Goal: Find specific page/section: Find specific page/section

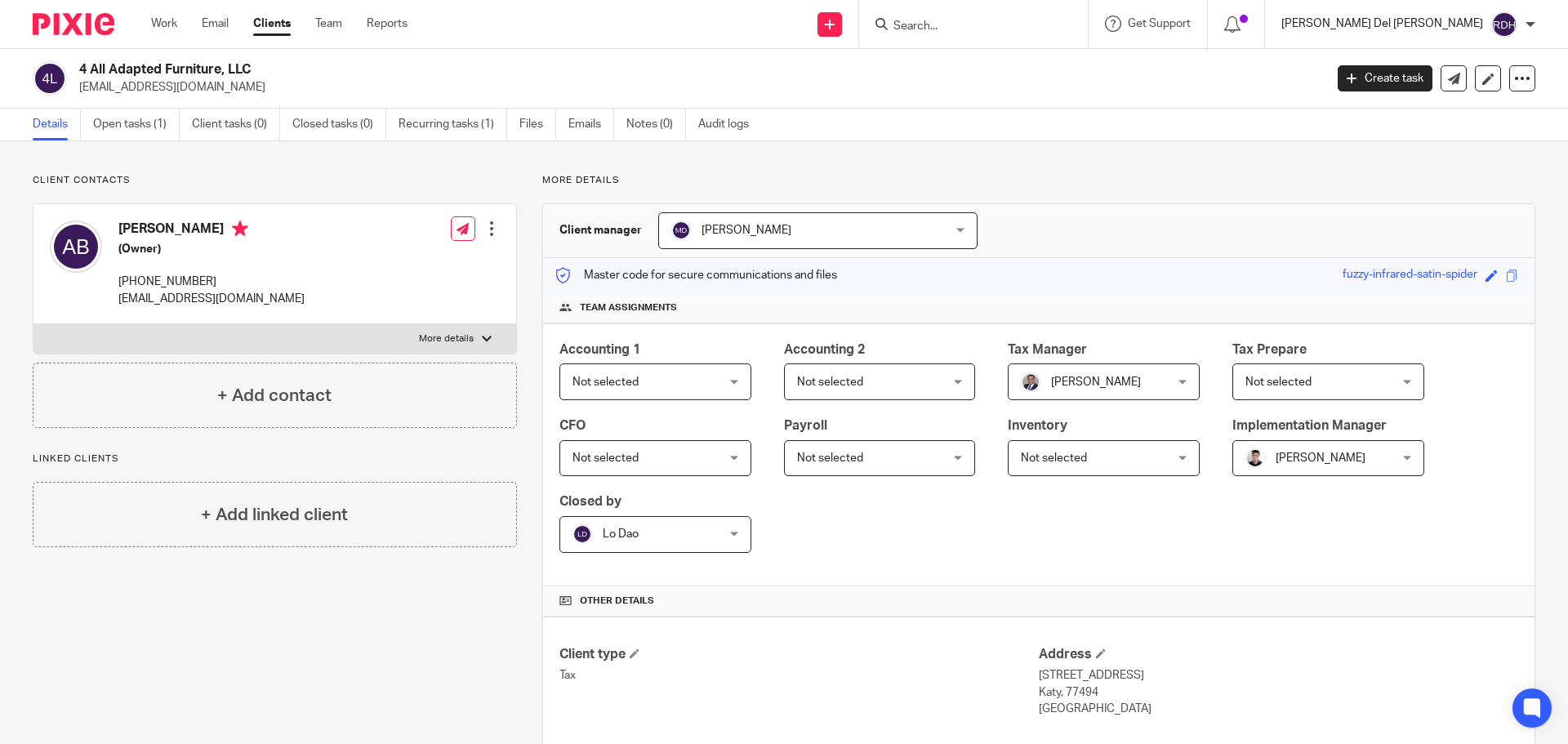
click at [1469, 31] on p "[PERSON_NAME] Del [PERSON_NAME]" at bounding box center [1382, 23] width 202 height 16
click at [1237, 173] on div "Client contacts [PERSON_NAME] (Owner) [PHONE_NUMBER] [EMAIL_ADDRESS][DOMAIN_NAM…" at bounding box center [784, 577] width 1568 height 872
click at [1054, 40] on div at bounding box center [974, 24] width 229 height 48
click at [1036, 29] on input "Search" at bounding box center [965, 26] width 147 height 14
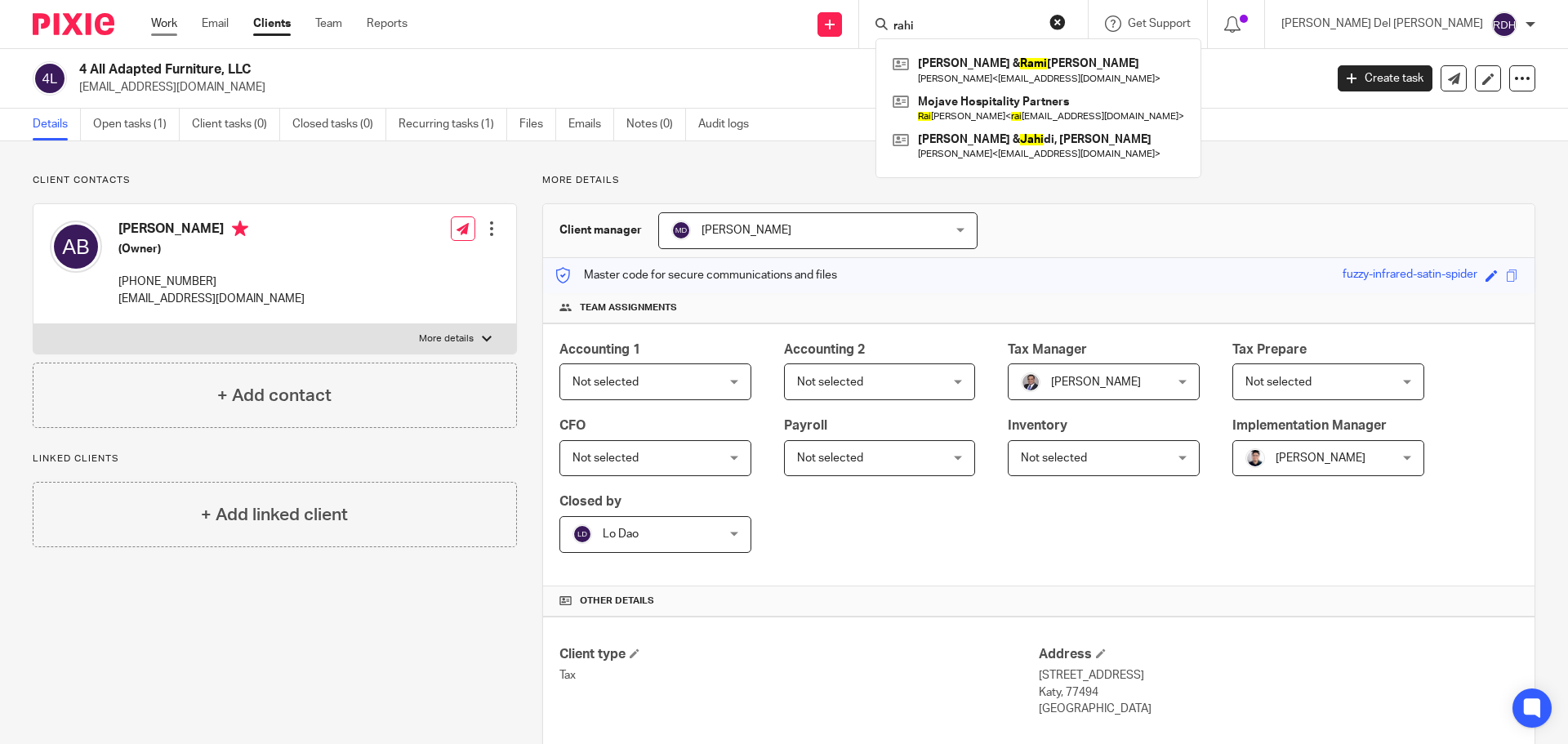
type input "rahi"
click at [169, 22] on link "Work" at bounding box center [163, 23] width 26 height 16
